Goal: Task Accomplishment & Management: Use online tool/utility

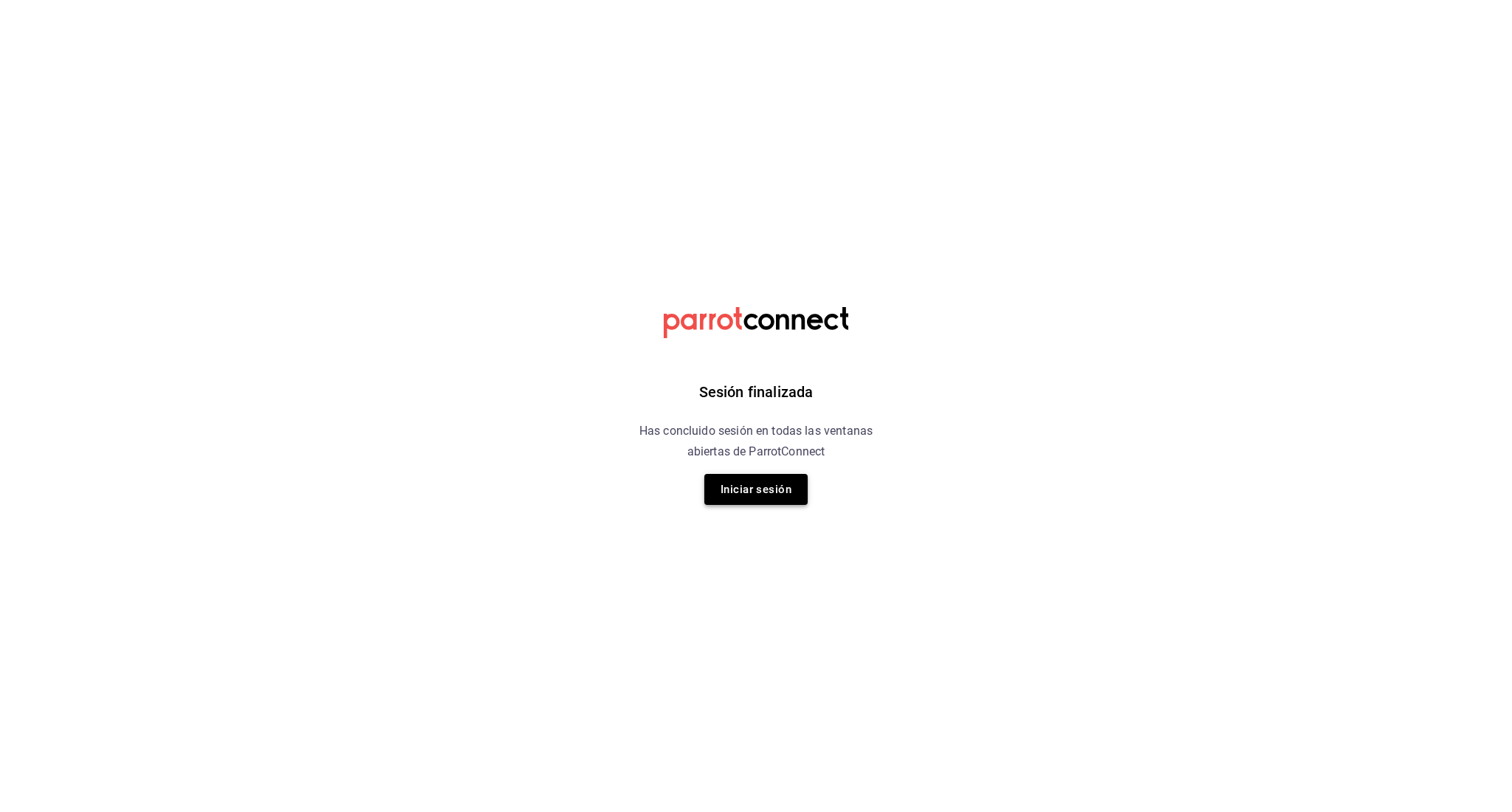
click at [729, 490] on button "Iniciar sesión" at bounding box center [756, 489] width 103 height 31
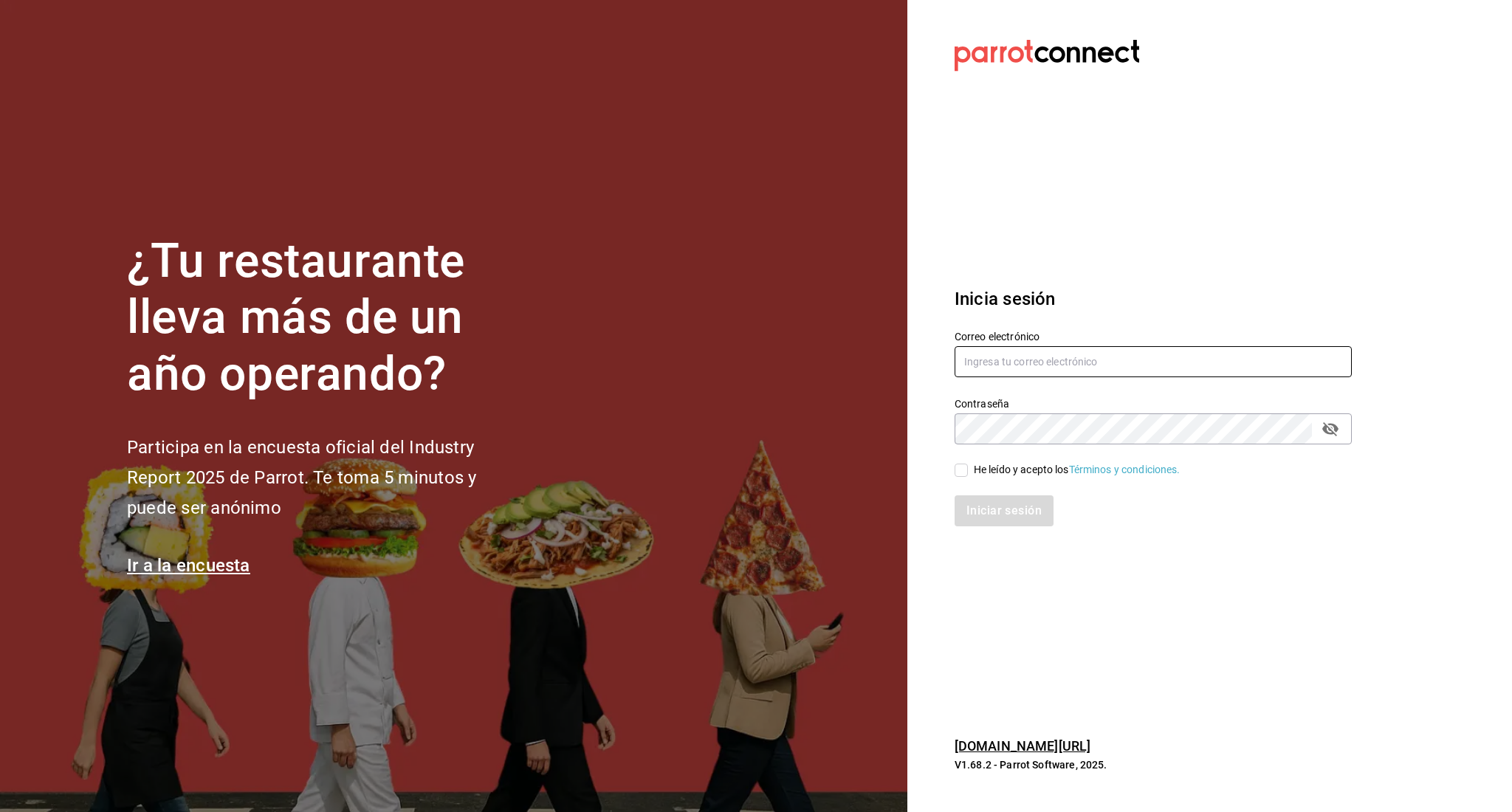
type input "irving.valles@grupocosteno.com"
click at [966, 470] on input "He leído y acepto los Términos y condiciones." at bounding box center [961, 470] width 14 height 14
checkbox input "true"
click at [985, 511] on button "Iniciar sesión" at bounding box center [1005, 511] width 100 height 31
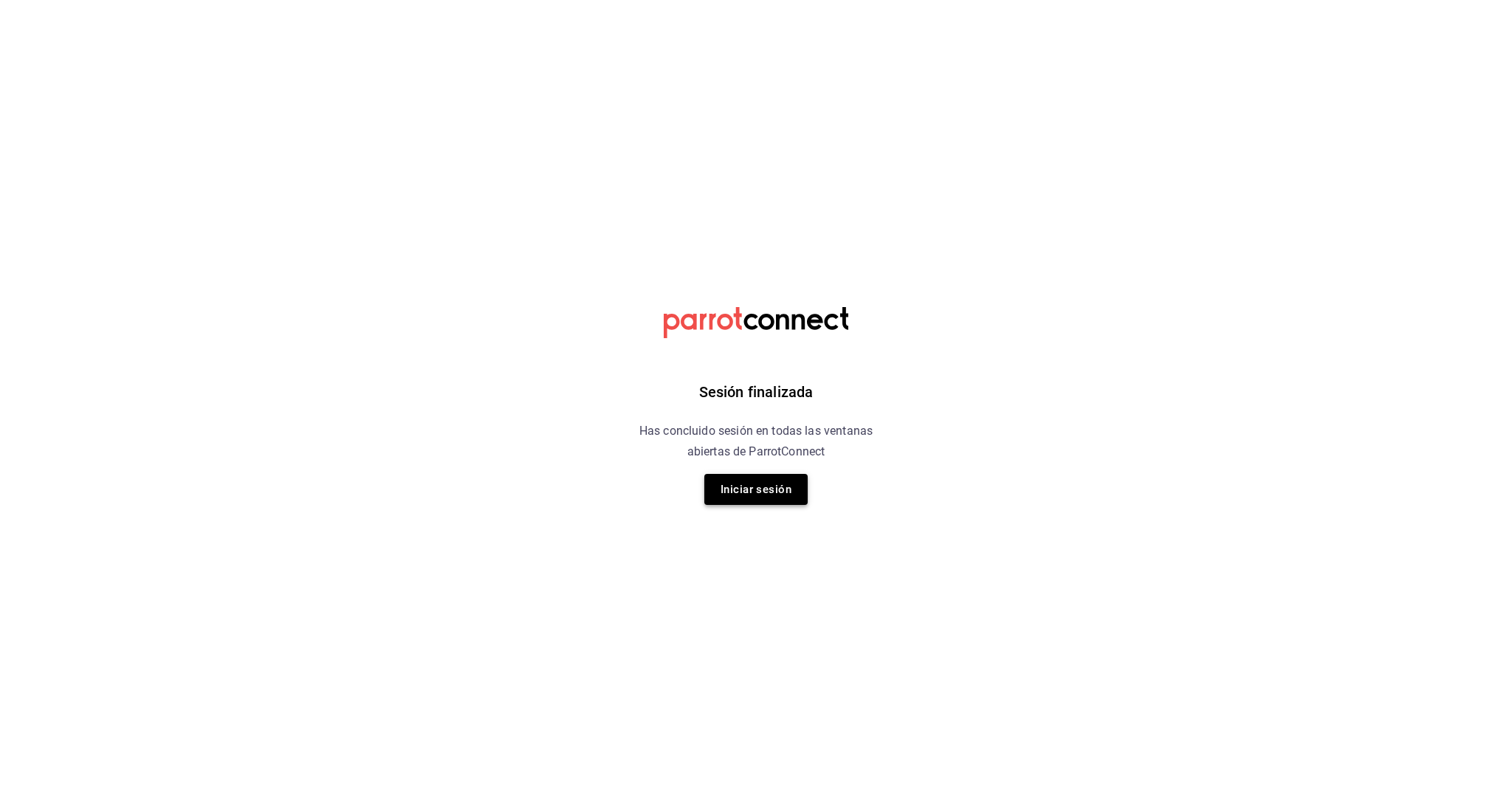
click at [741, 488] on button "Iniciar sesión" at bounding box center [756, 489] width 103 height 31
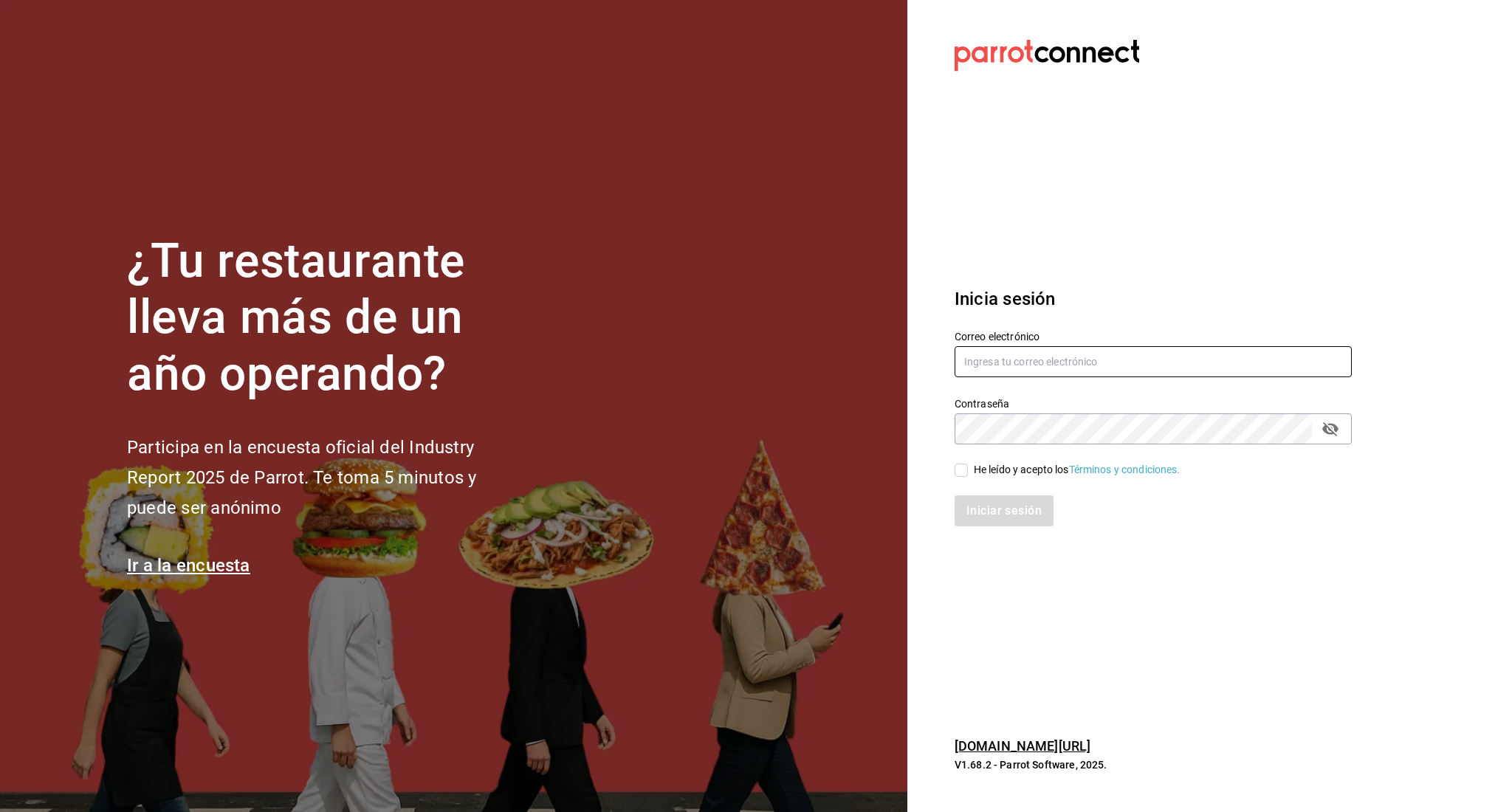
type input "irving.valles@grupocosteno.com"
click at [965, 468] on input "He leído y acepto los Términos y condiciones." at bounding box center [961, 470] width 14 height 14
checkbox input "true"
click at [980, 503] on button "Iniciar sesión" at bounding box center [1005, 511] width 100 height 31
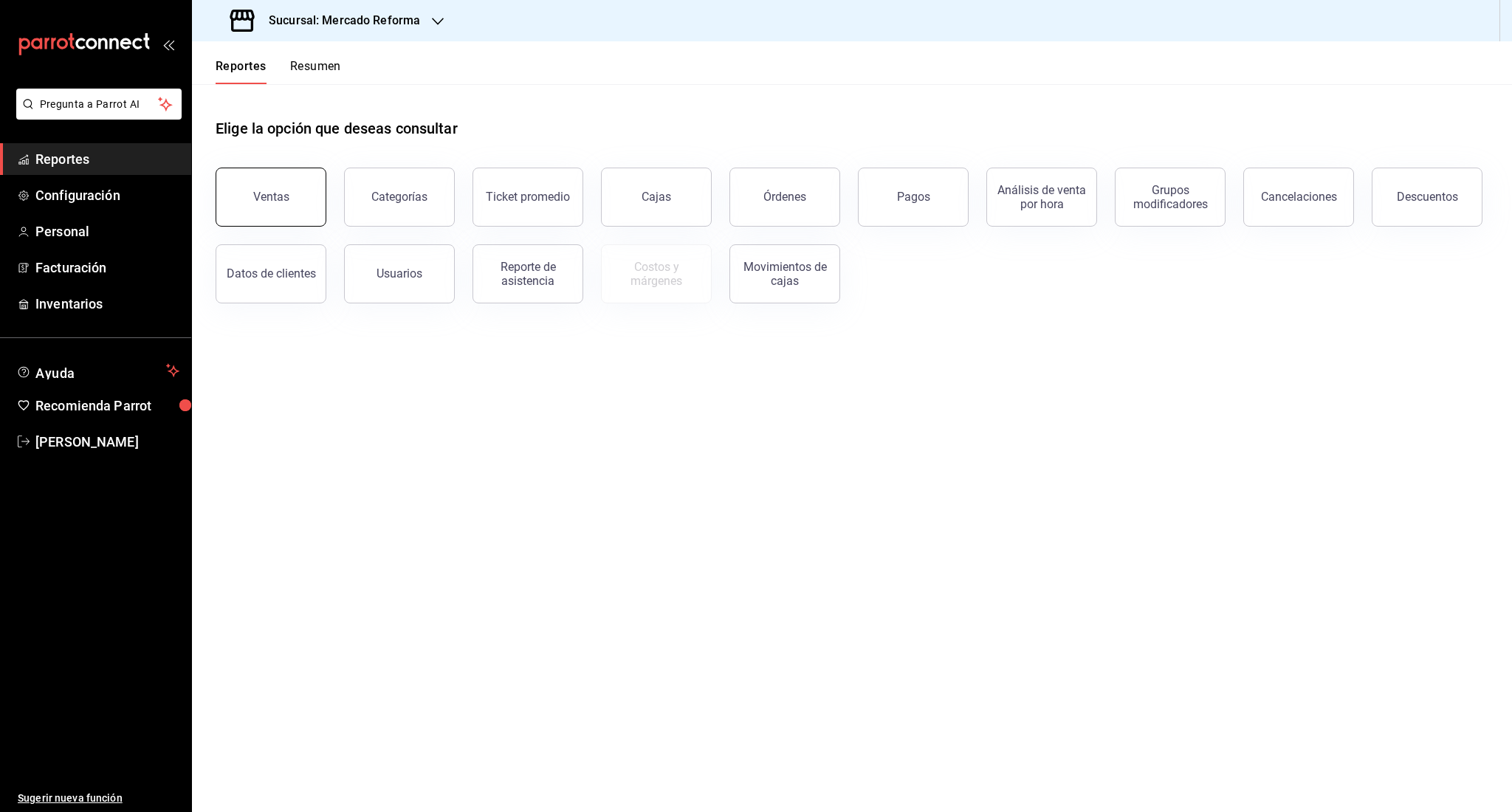
click at [286, 210] on button "Ventas" at bounding box center [270, 197] width 111 height 59
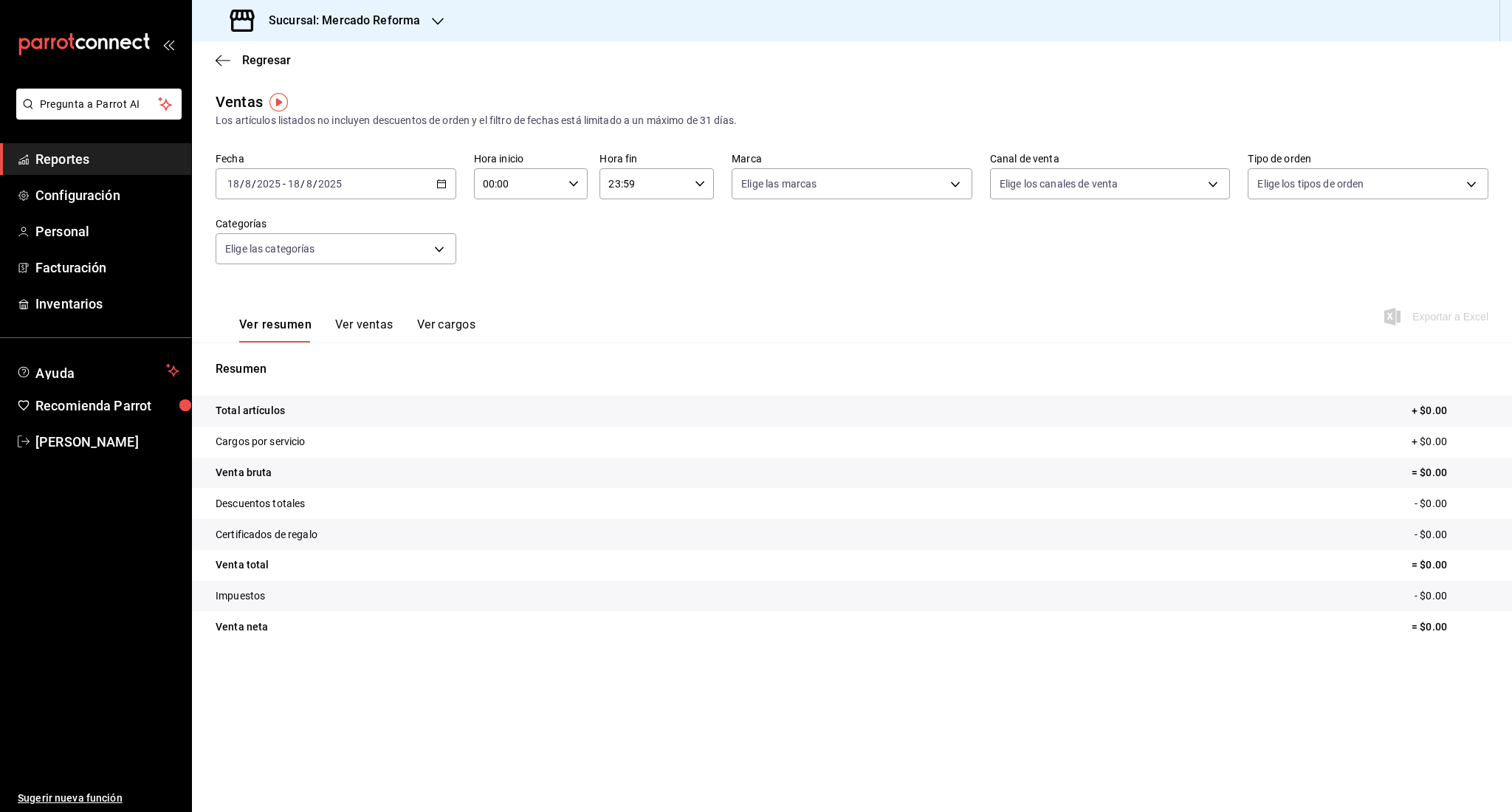
click at [264, 192] on div "[DATE] [DATE] - [DATE] [DATE]" at bounding box center [336, 184] width 241 height 31
click at [262, 251] on li "Ayer" at bounding box center [286, 262] width 138 height 33
